Goal: Navigation & Orientation: Find specific page/section

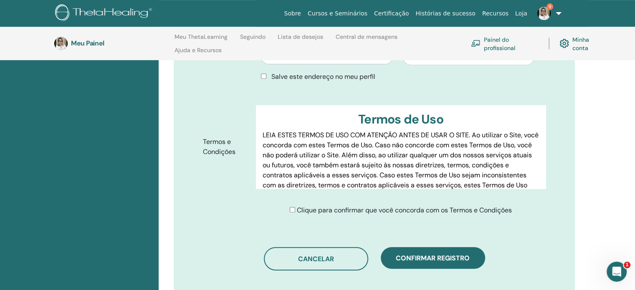
scroll to position [381, 0]
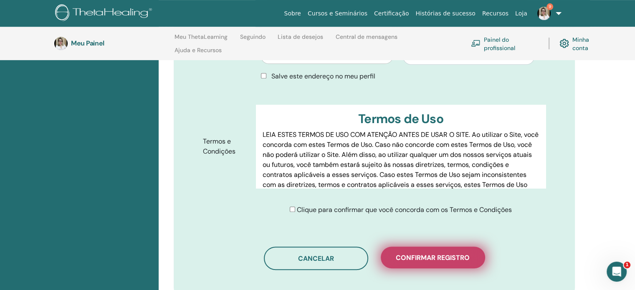
click at [411, 251] on button "Confirmar registro" at bounding box center [433, 258] width 104 height 22
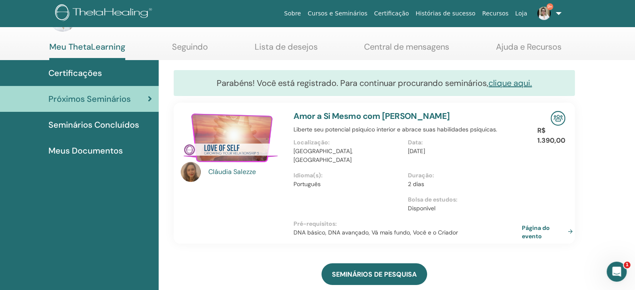
scroll to position [32, 0]
click at [119, 65] on link "Certificações" at bounding box center [79, 73] width 159 height 26
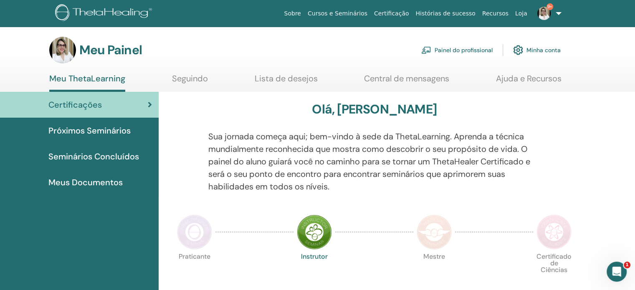
click at [204, 77] on font "Seguindo" at bounding box center [190, 78] width 36 height 11
